Goal: Task Accomplishment & Management: Use online tool/utility

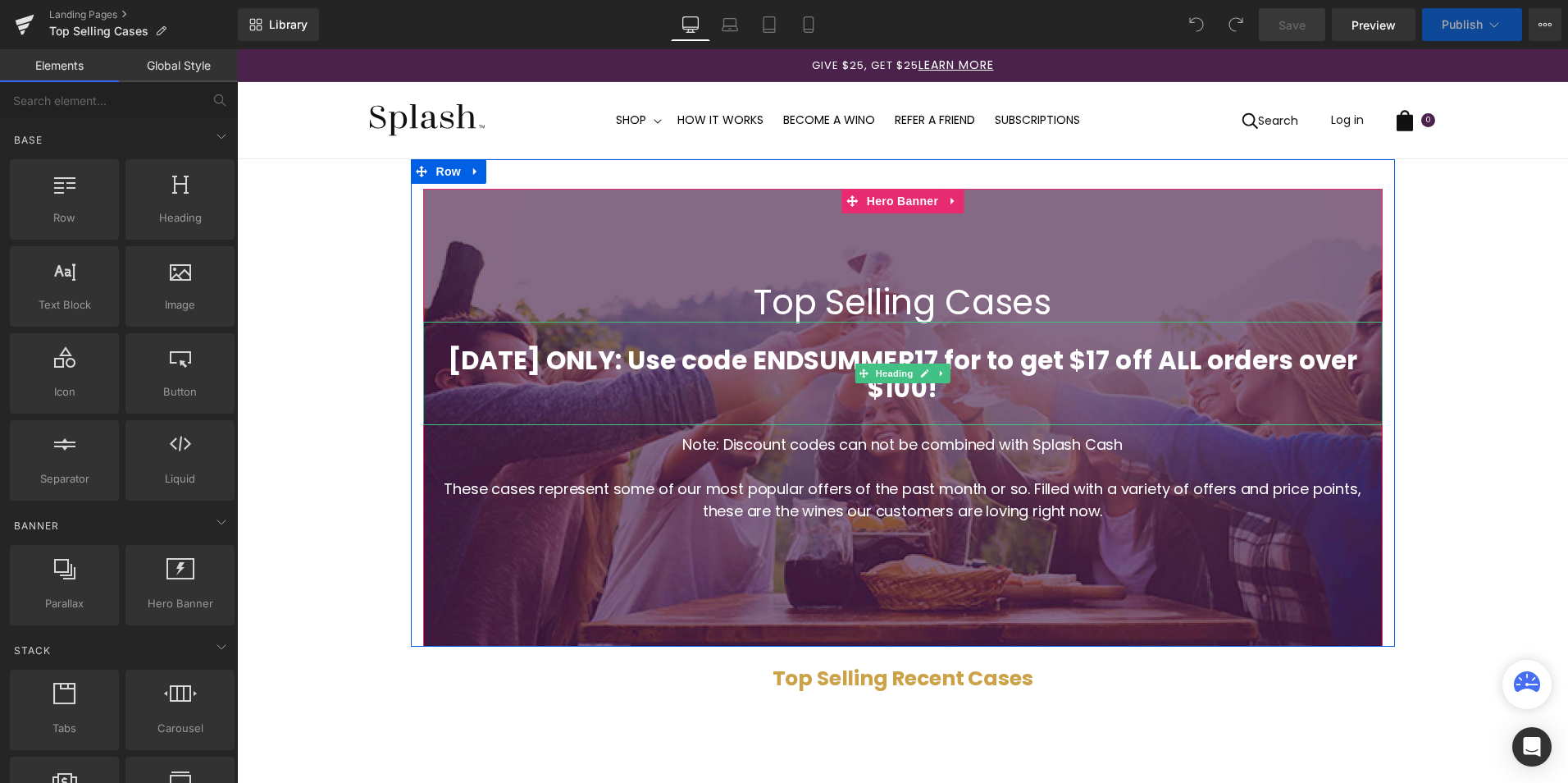
click at [973, 377] on strong "[DATE] ONLY: Use code ENDSUMMER17 for to get $17 off ALL orders over $100!" at bounding box center [903, 374] width 911 height 64
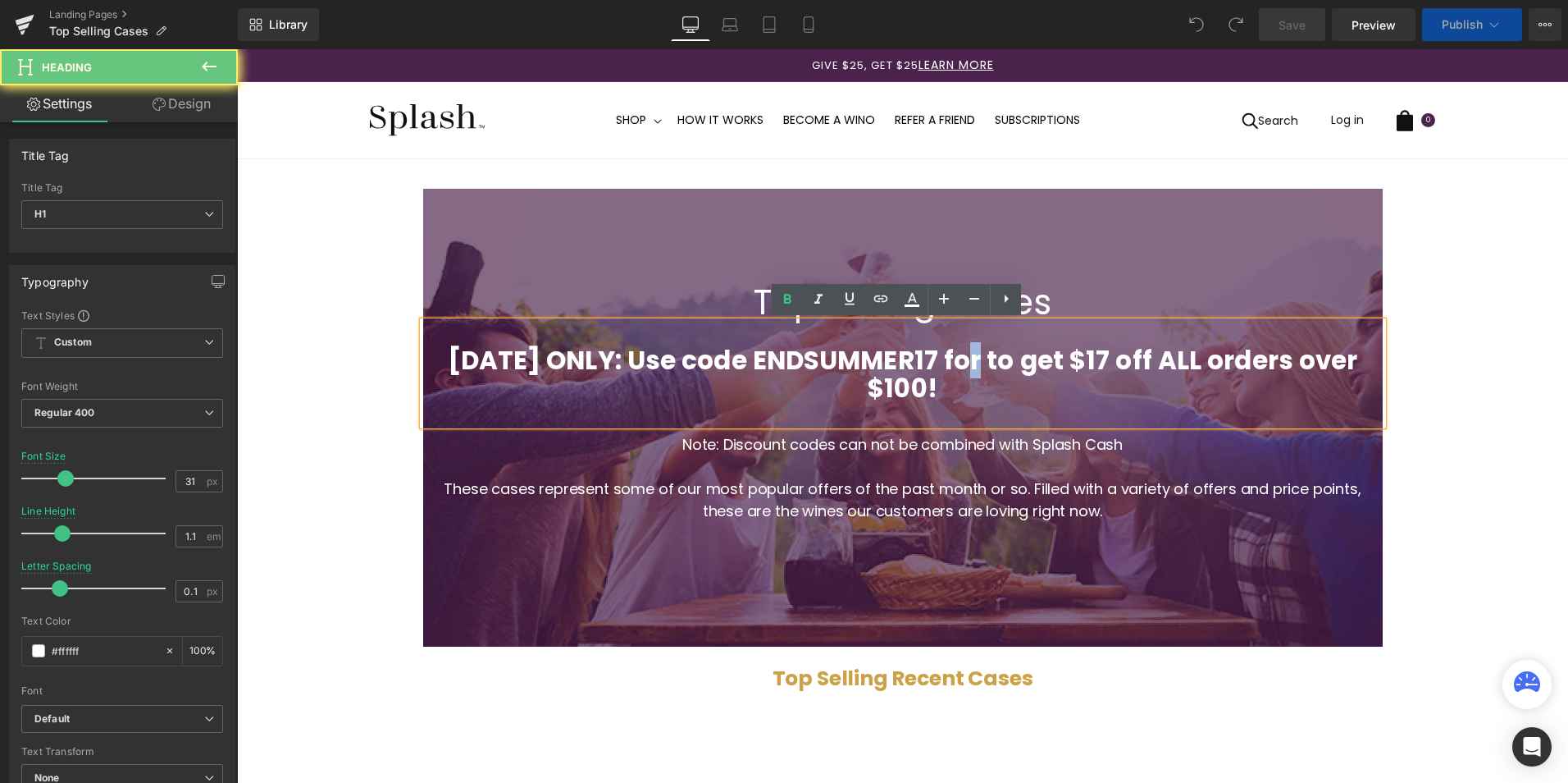
click at [973, 377] on strong "[DATE] ONLY: Use code ENDSUMMER17 for to get $17 off ALL orders over $100!" at bounding box center [903, 374] width 911 height 64
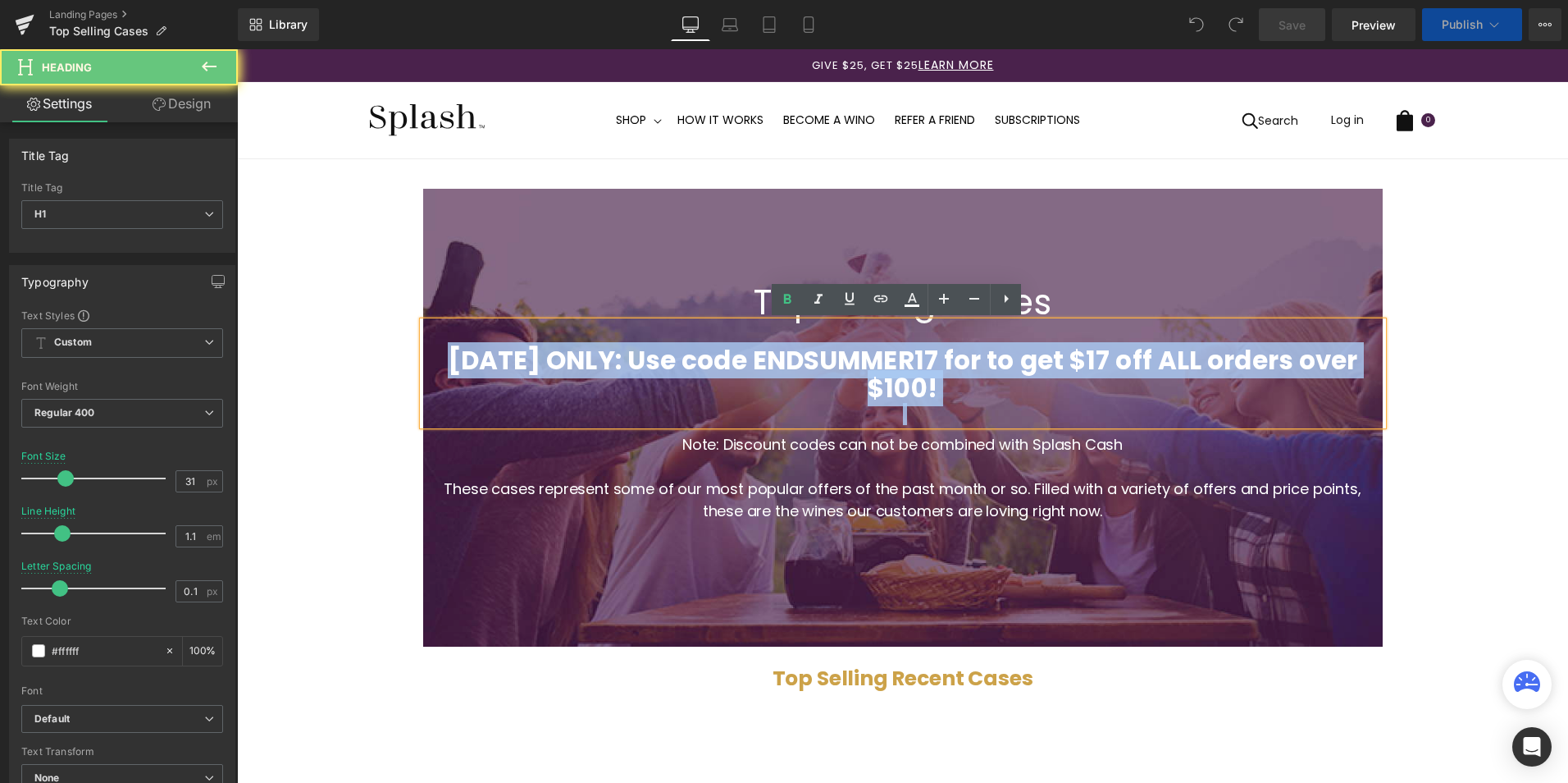
click at [973, 377] on strong "[DATE] ONLY: Use code ENDSUMMER17 for to get $17 off ALL orders over $100!" at bounding box center [903, 374] width 911 height 64
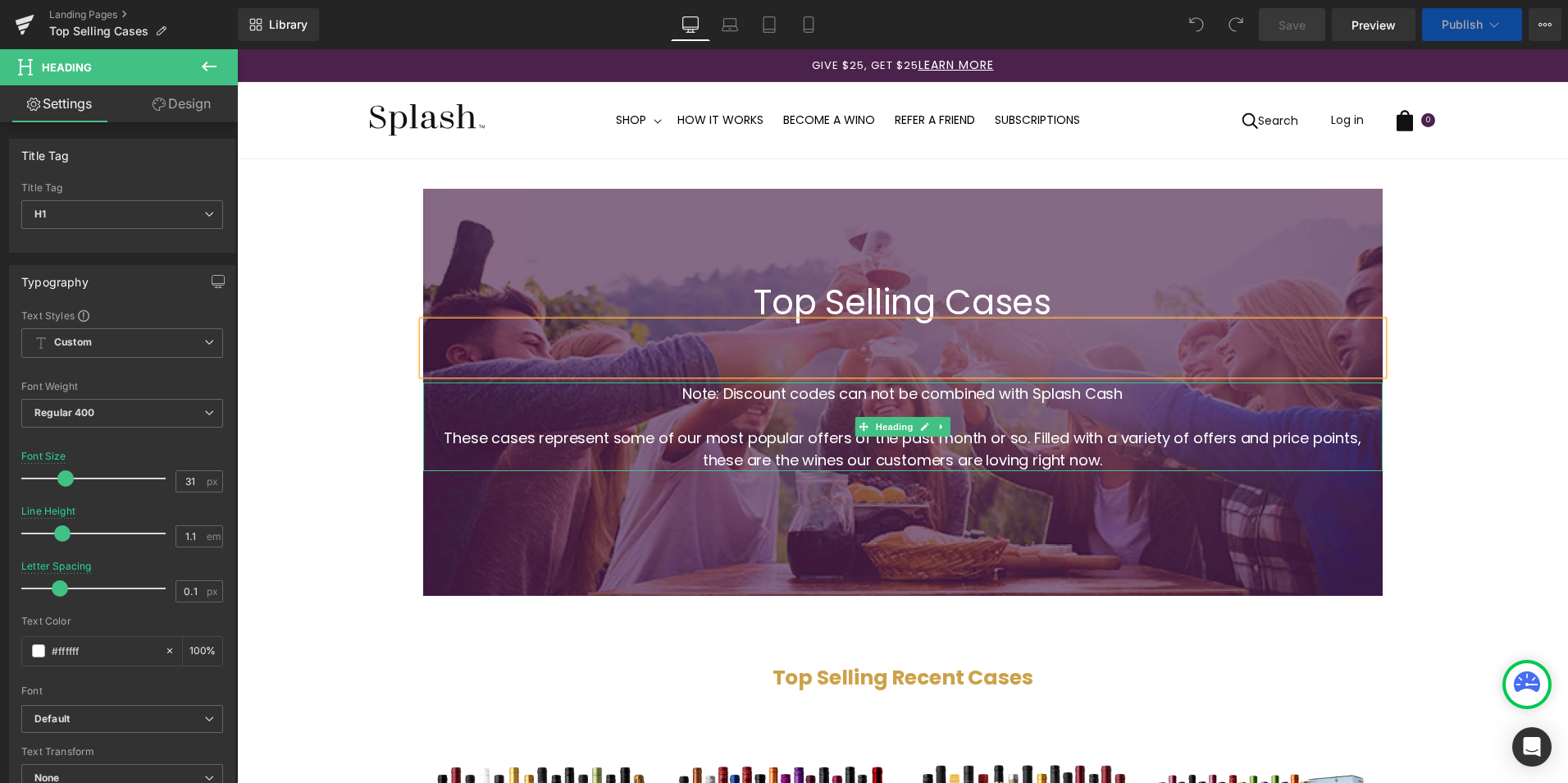
click at [842, 388] on span "Note: Discount codes can not be combined with Splash Cash" at bounding box center [902, 393] width 440 height 20
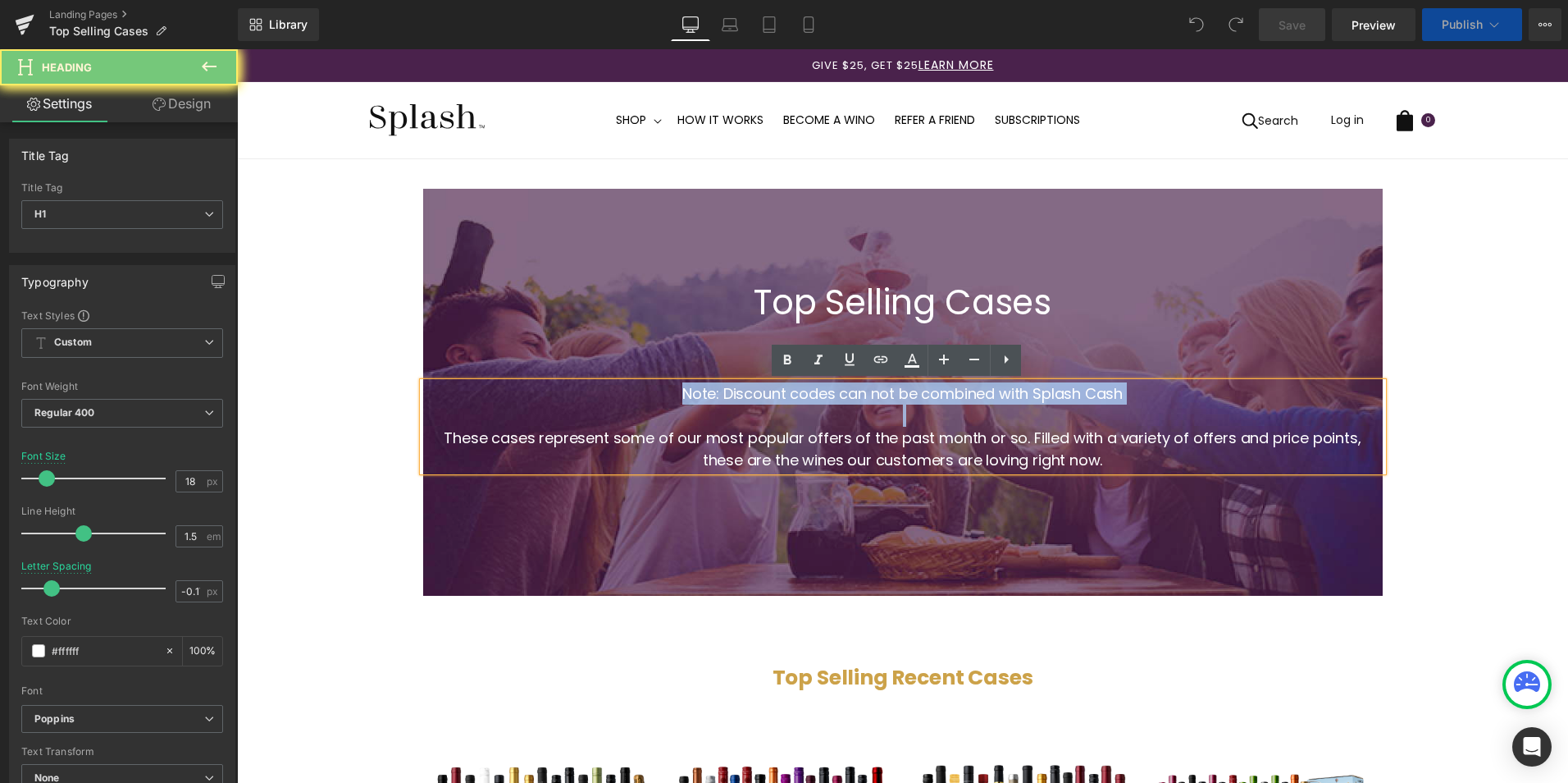
click at [842, 388] on span "Note: Discount codes can not be combined with Splash Cash" at bounding box center [902, 393] width 440 height 20
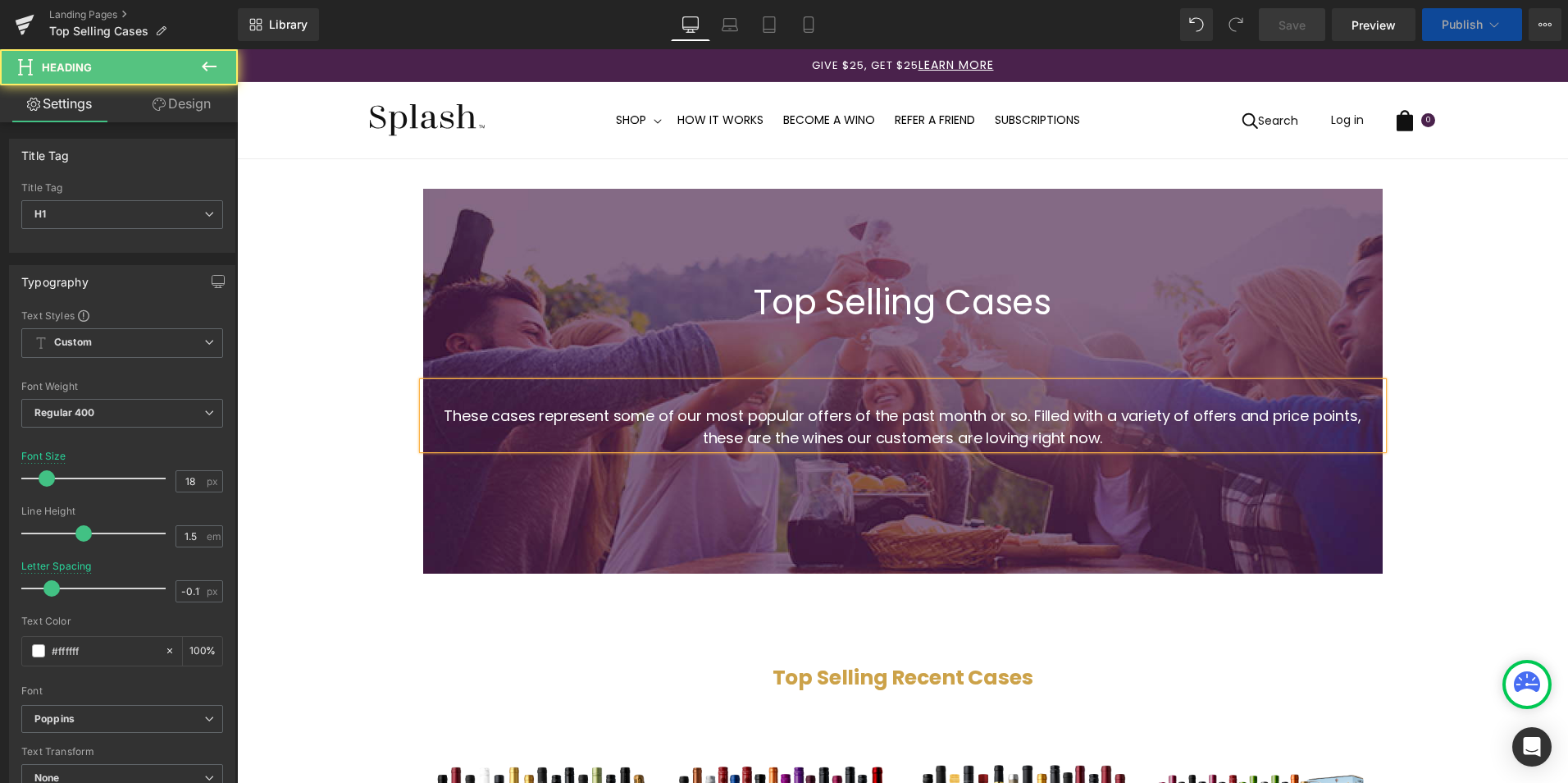
click at [432, 417] on h1 "These cases represent some of our most popular offers of the past month or so. …" at bounding box center [903, 426] width 943 height 44
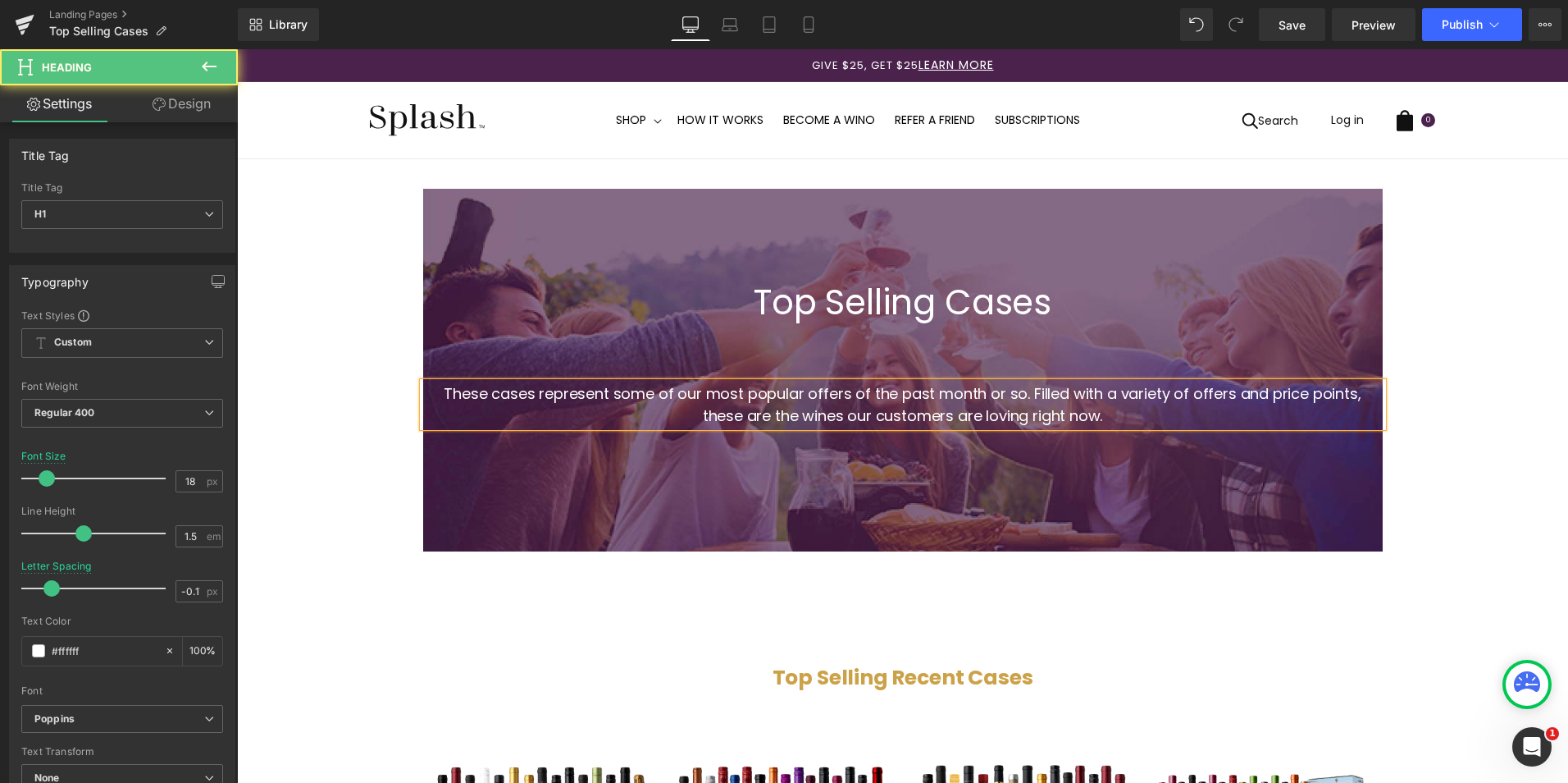
click at [749, 344] on div at bounding box center [902, 348] width 959 height 53
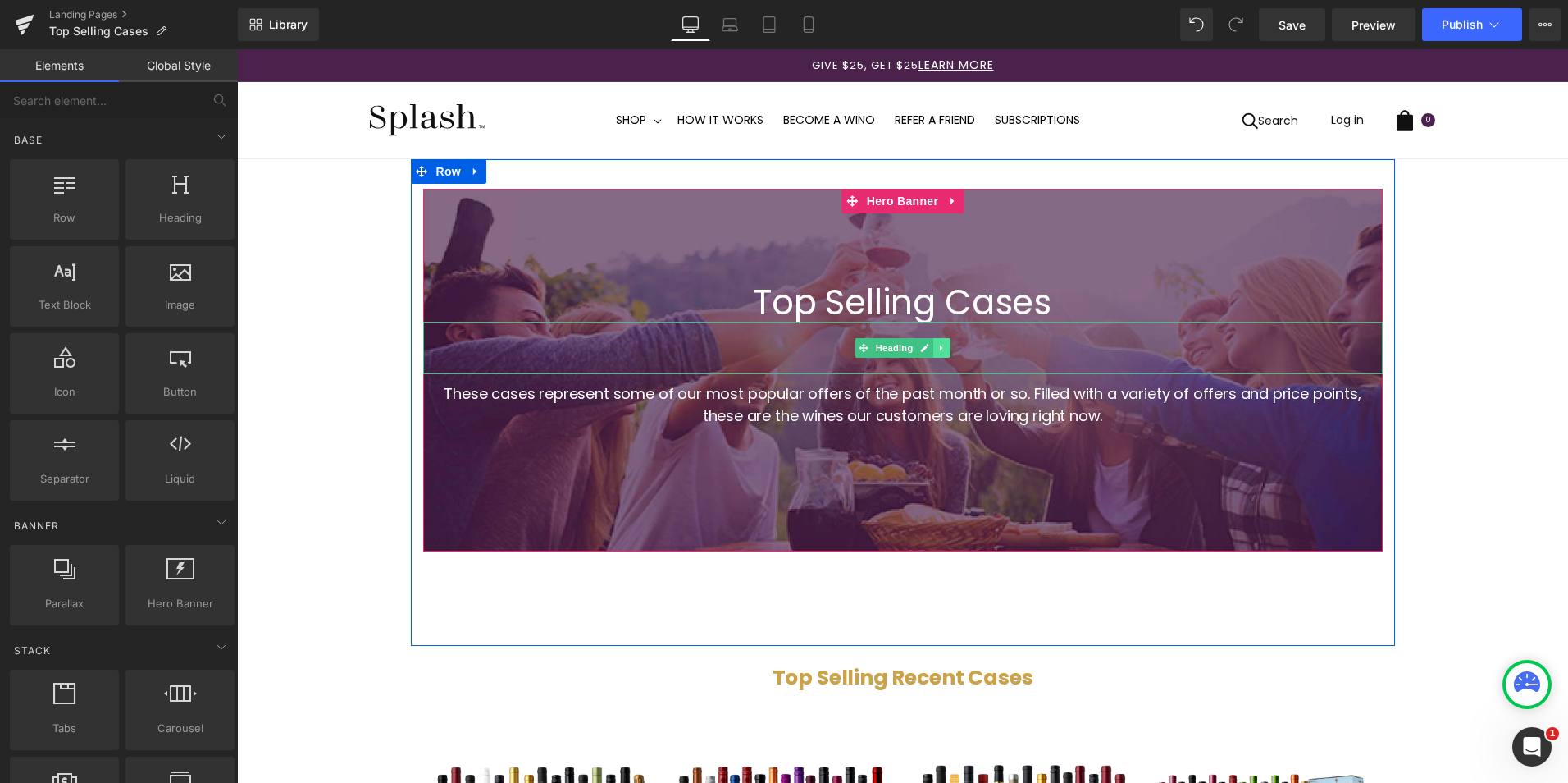
click at [937, 345] on icon at bounding box center [941, 348] width 9 height 10
click at [941, 351] on link at bounding box center [950, 347] width 17 height 20
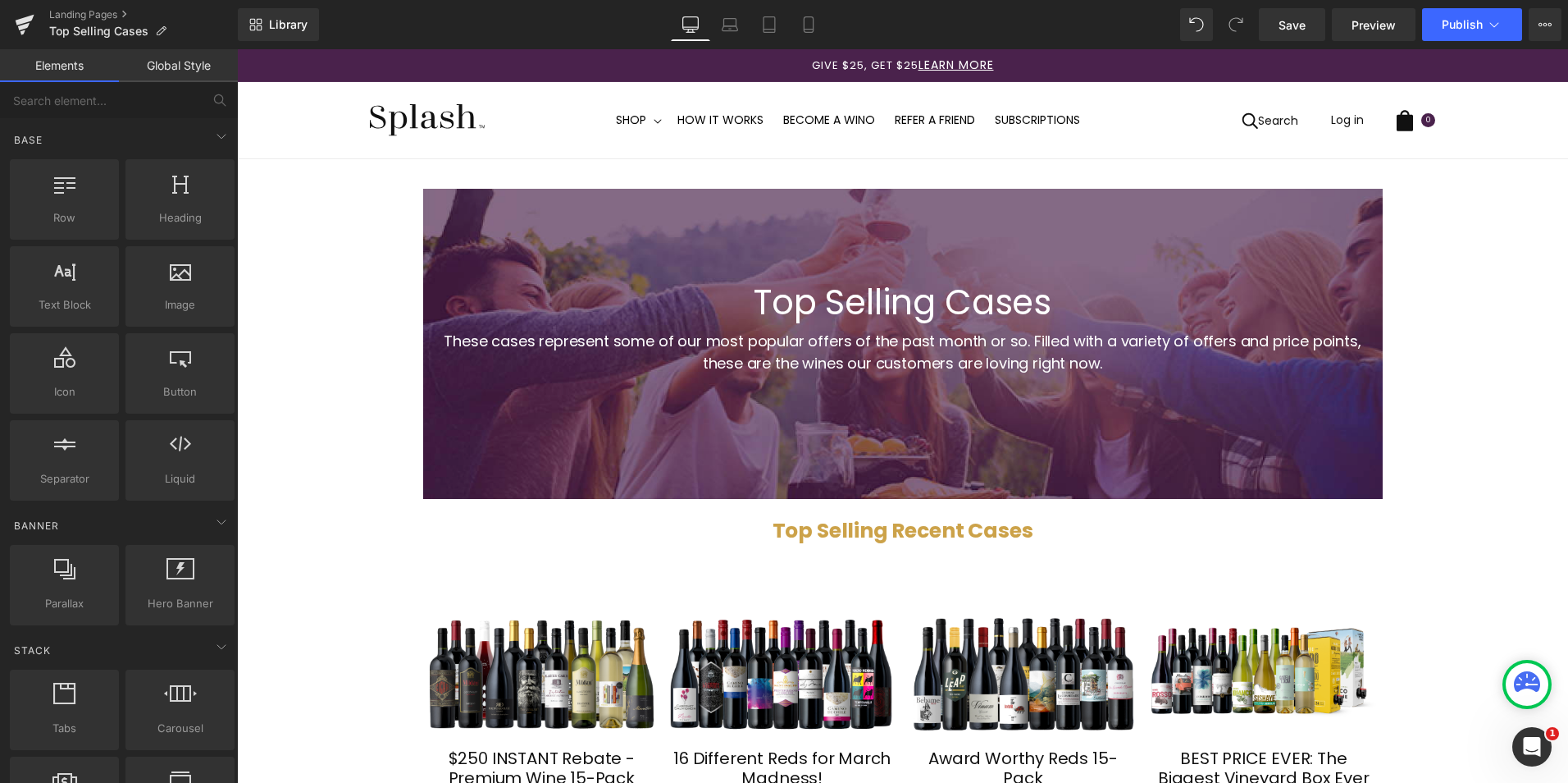
drag, startPoint x: 1254, startPoint y: 9, endPoint x: 1467, endPoint y: 21, distance: 213.3
click at [1467, 21] on span "Publish" at bounding box center [1462, 24] width 41 height 13
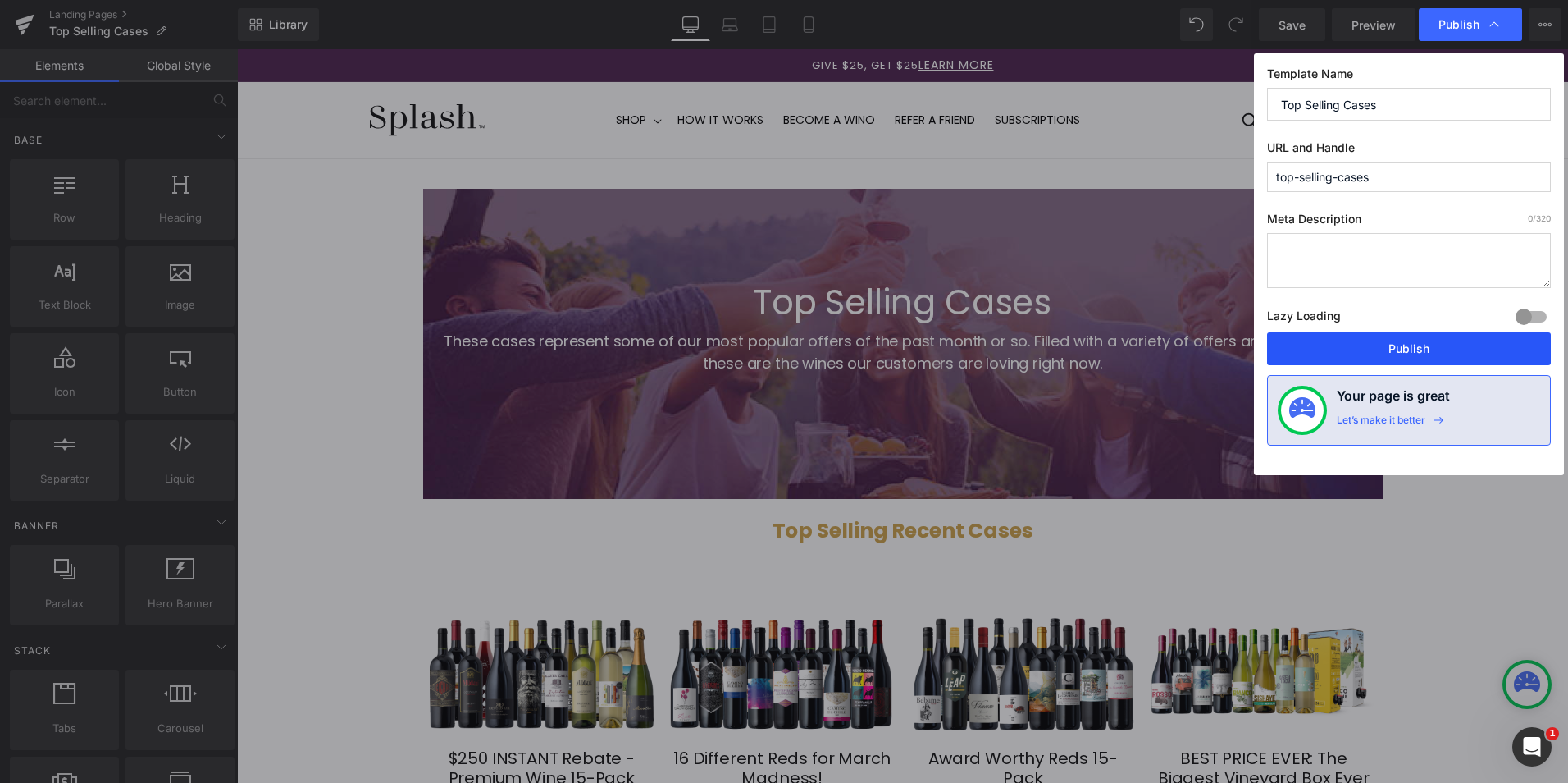
click at [1468, 342] on button "Publish" at bounding box center [1409, 349] width 284 height 32
